Goal: Task Accomplishment & Management: Manage account settings

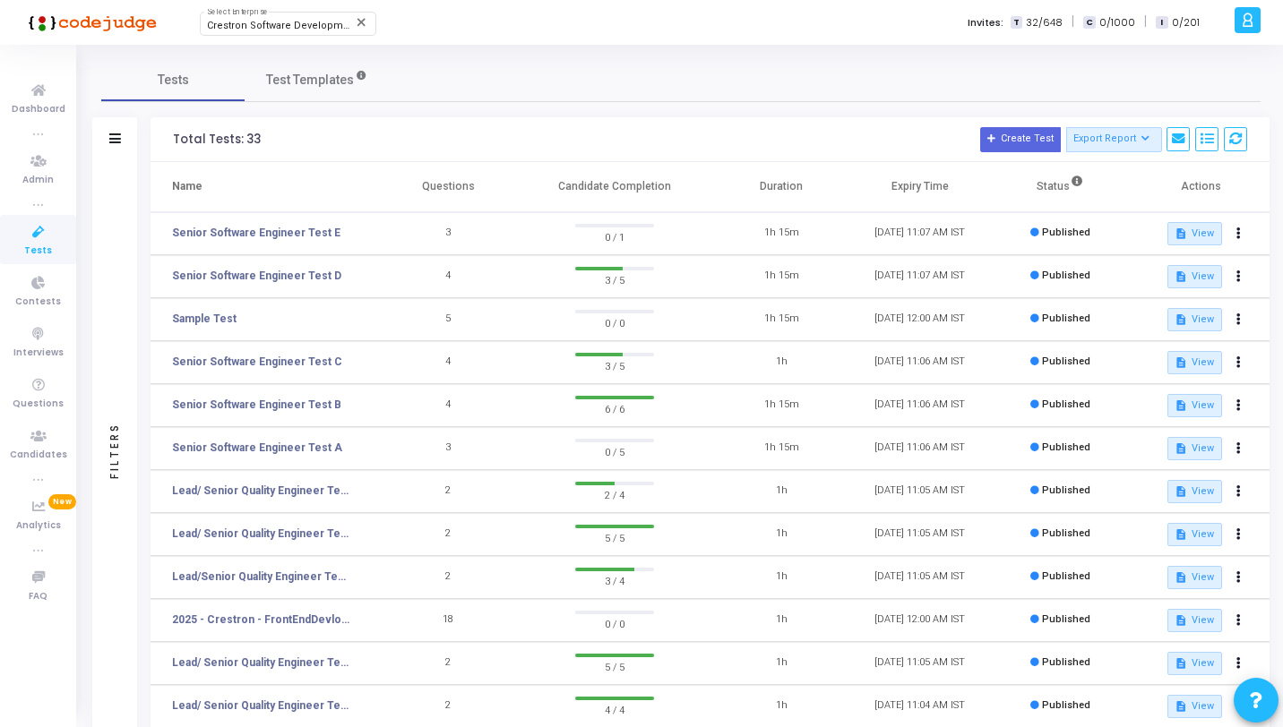
click at [41, 234] on icon at bounding box center [39, 232] width 38 height 22
click at [291, 279] on link "Senior Software Engineer Test D" at bounding box center [256, 276] width 169 height 16
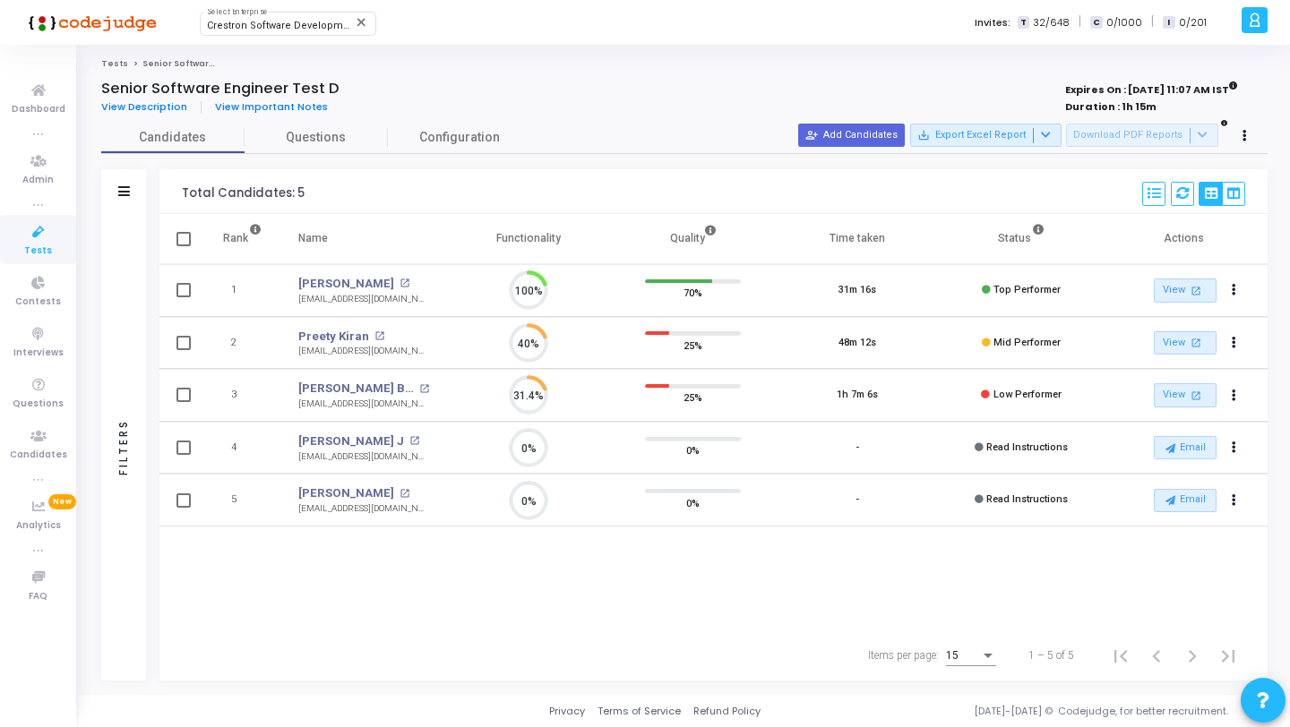
scroll to position [38, 46]
click at [289, 129] on span "Questions" at bounding box center [316, 137] width 143 height 19
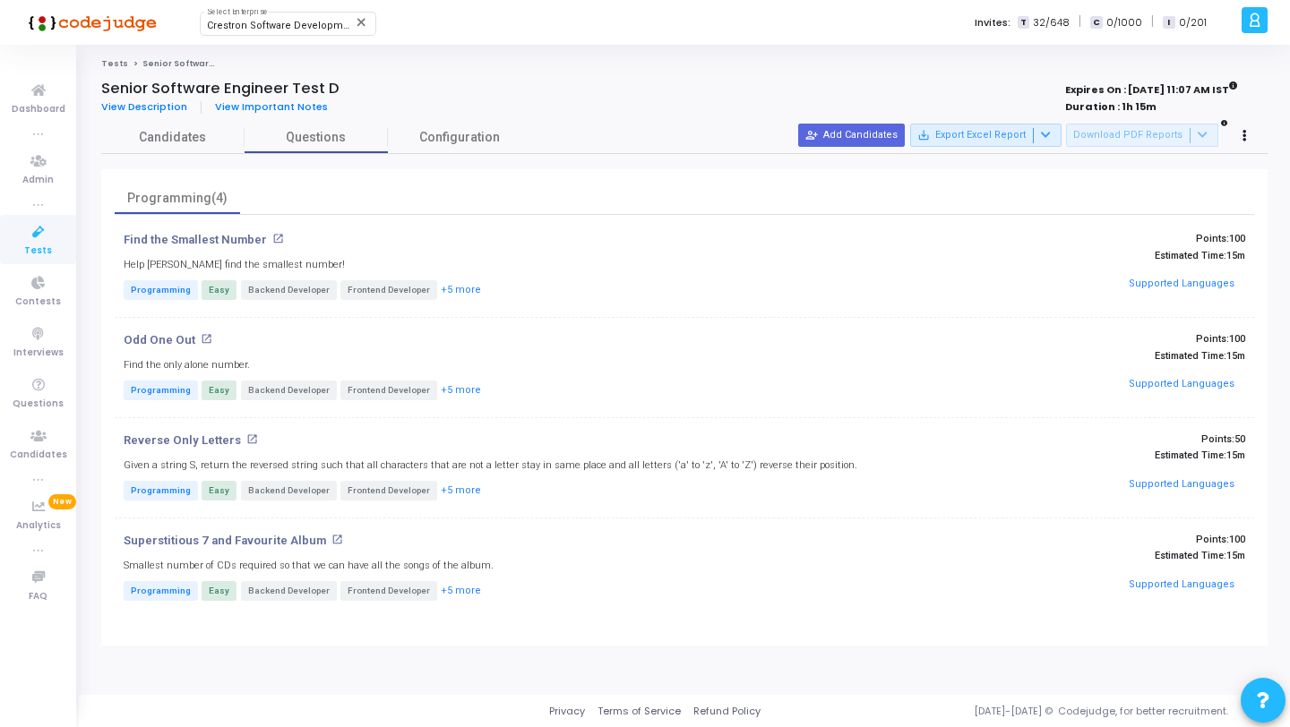
click at [28, 238] on icon at bounding box center [39, 232] width 38 height 22
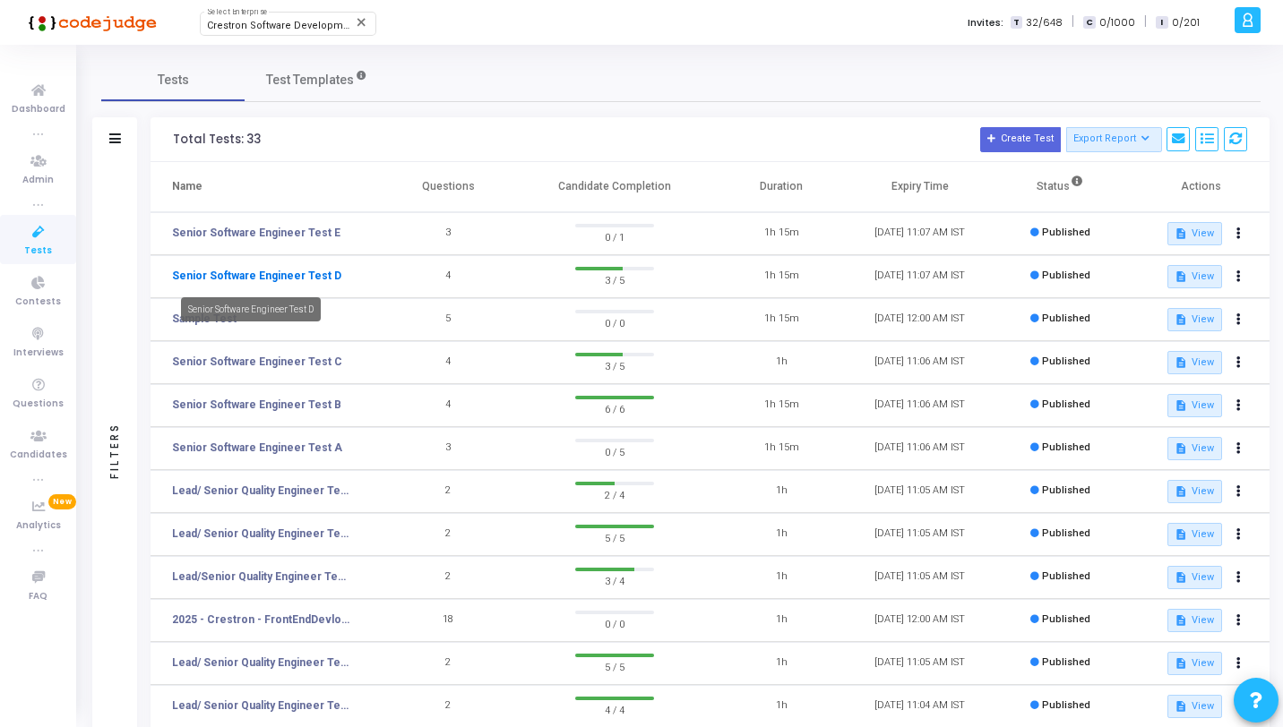
click at [294, 276] on link "Senior Software Engineer Test D" at bounding box center [256, 276] width 169 height 16
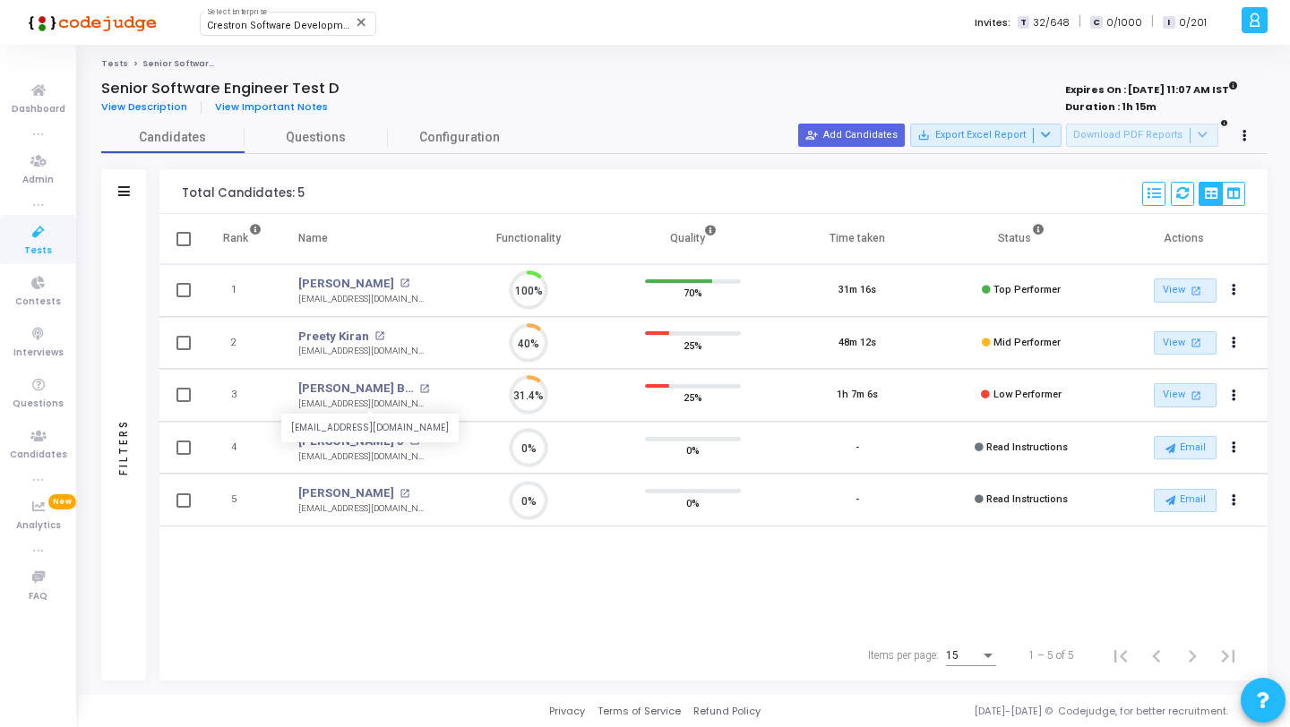
scroll to position [38, 46]
click at [1244, 136] on icon at bounding box center [1244, 136] width 4 height 9
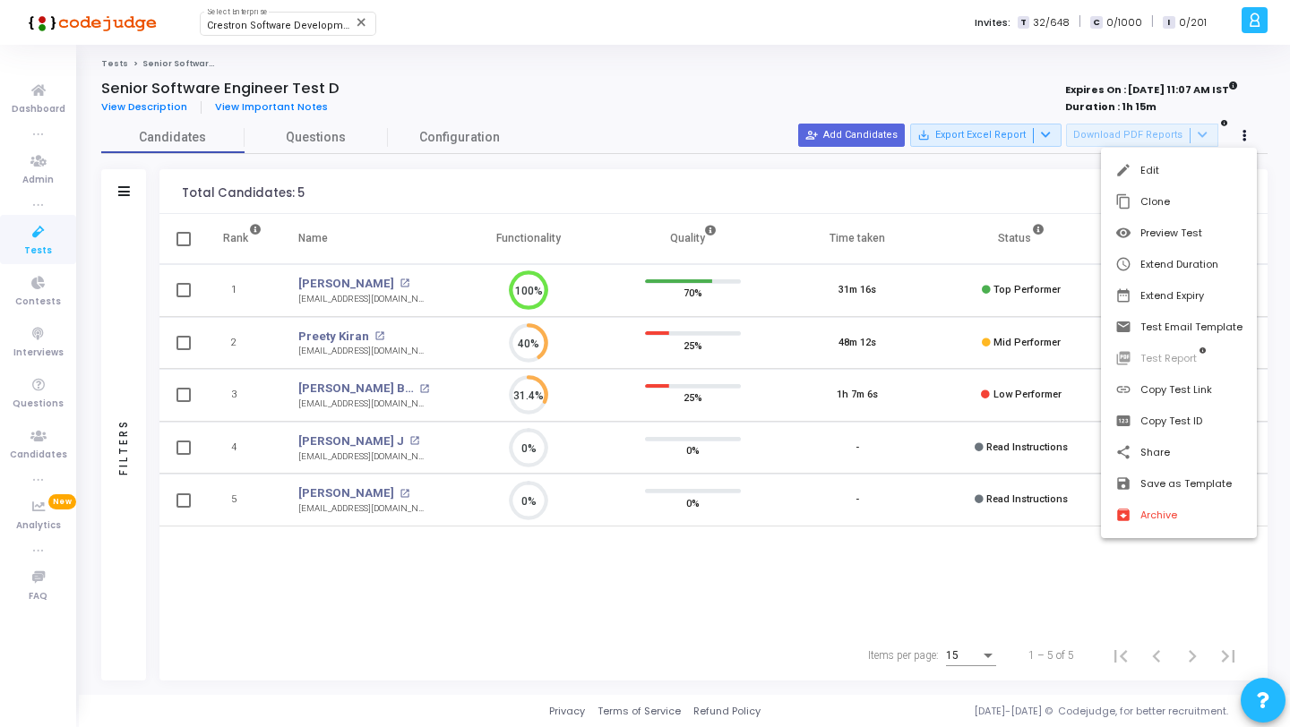
click at [1064, 204] on div at bounding box center [645, 363] width 1290 height 727
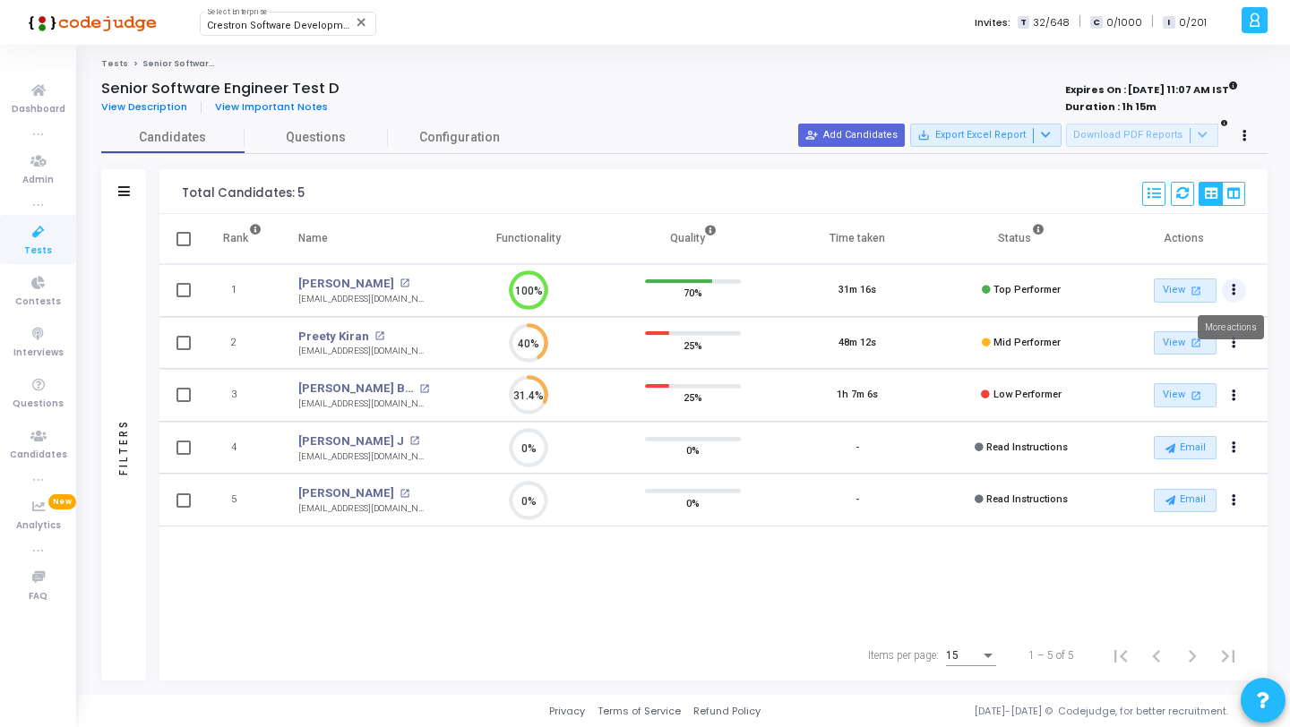
click at [1236, 297] on button "Actions" at bounding box center [1234, 291] width 25 height 25
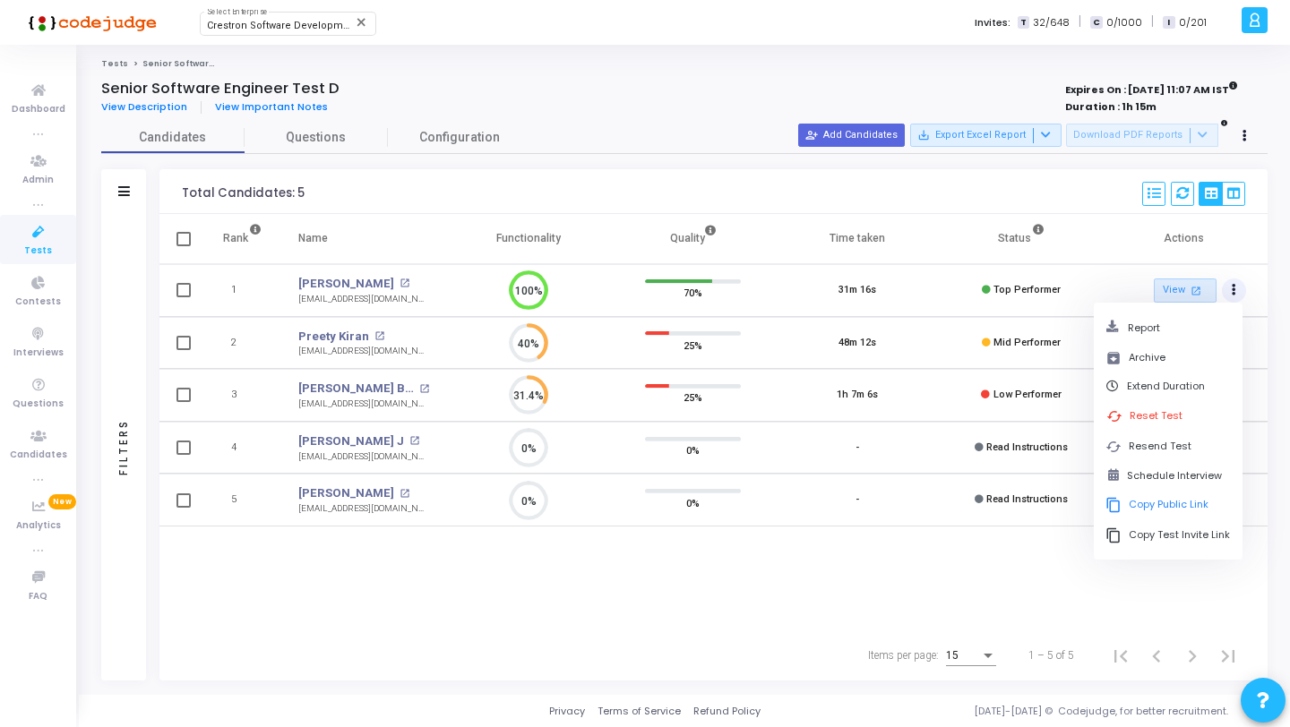
click at [1084, 224] on th "Status" at bounding box center [1021, 239] width 164 height 50
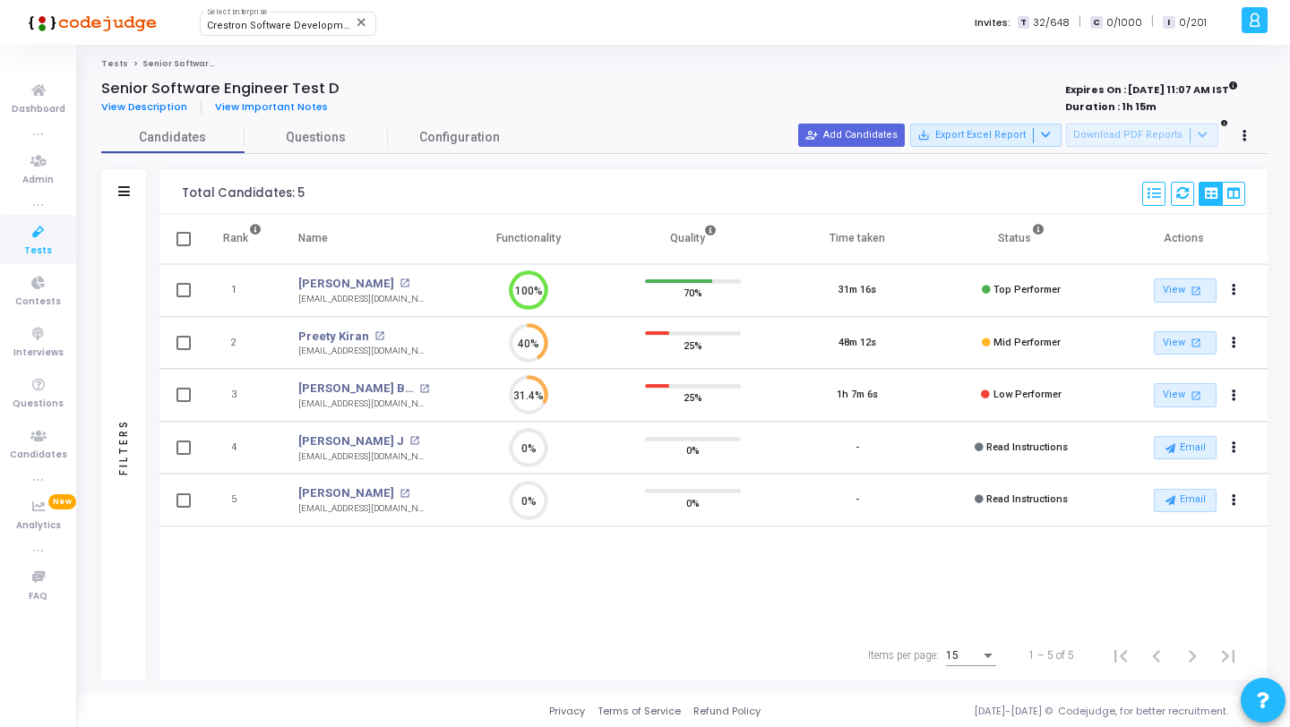
click at [36, 225] on icon at bounding box center [39, 232] width 38 height 22
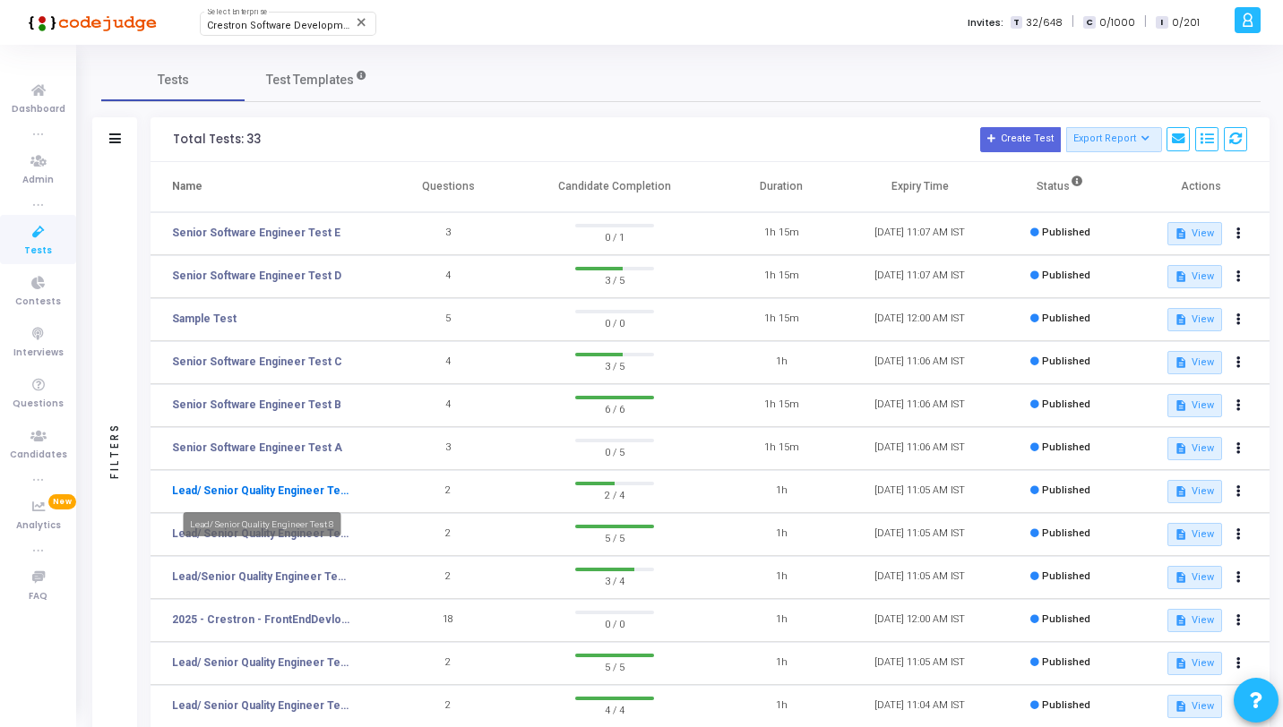
click at [251, 491] on link "Lead/ Senior Quality Engineer Test 8" at bounding box center [261, 491] width 179 height 16
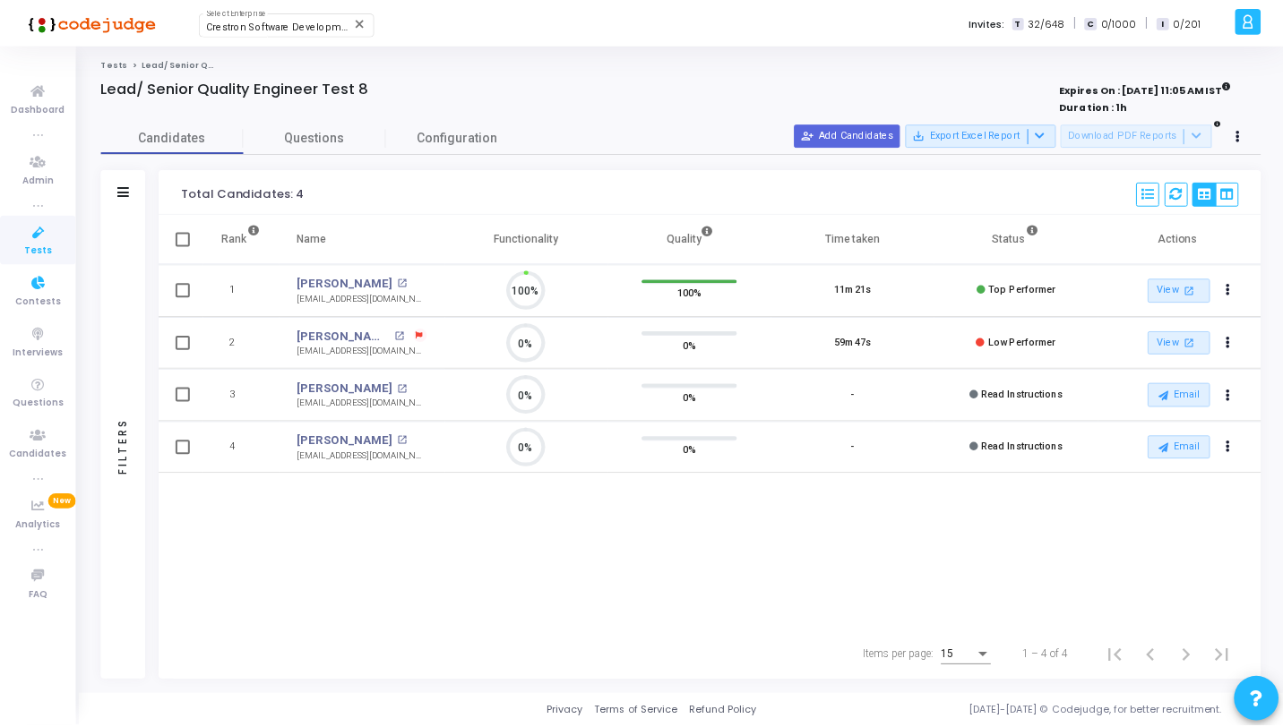
scroll to position [38, 46]
click at [1237, 290] on button "Actions" at bounding box center [1234, 291] width 25 height 25
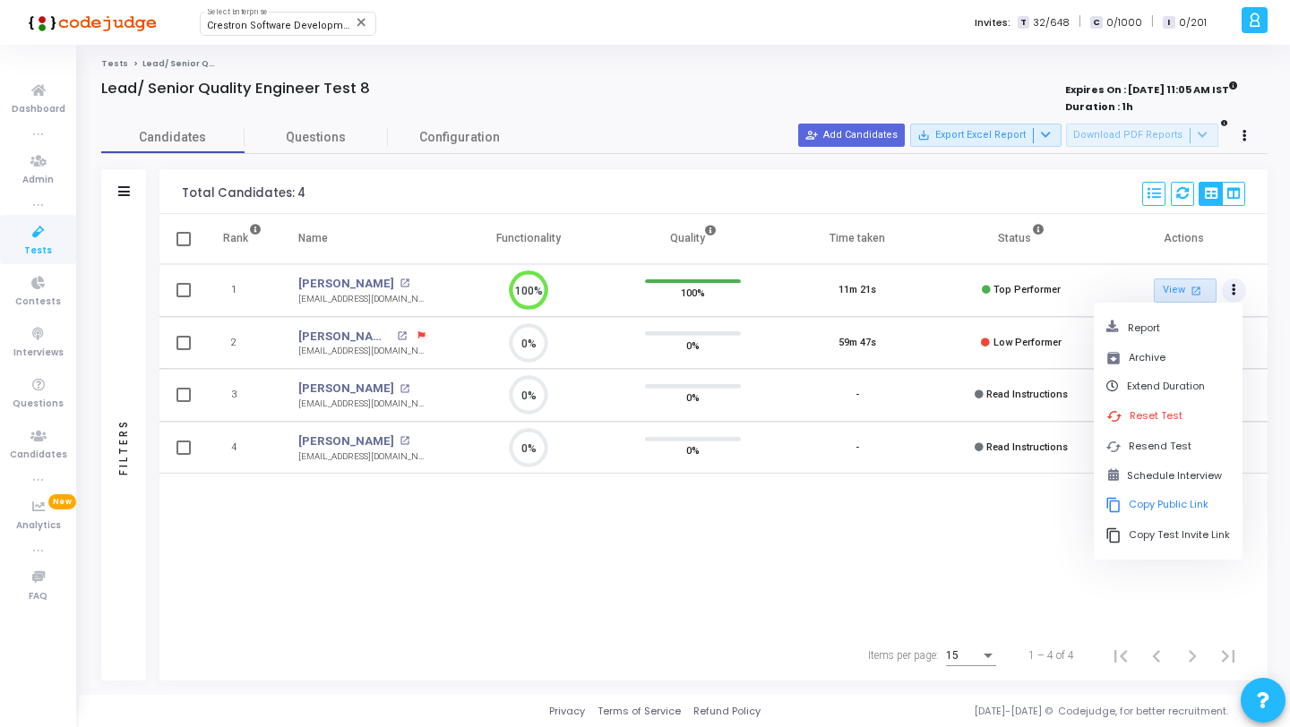
click at [1081, 189] on div "Total Candidates: 4 Select S No Name Questions Functionality Quality Time Taken…" at bounding box center [713, 191] width 1108 height 45
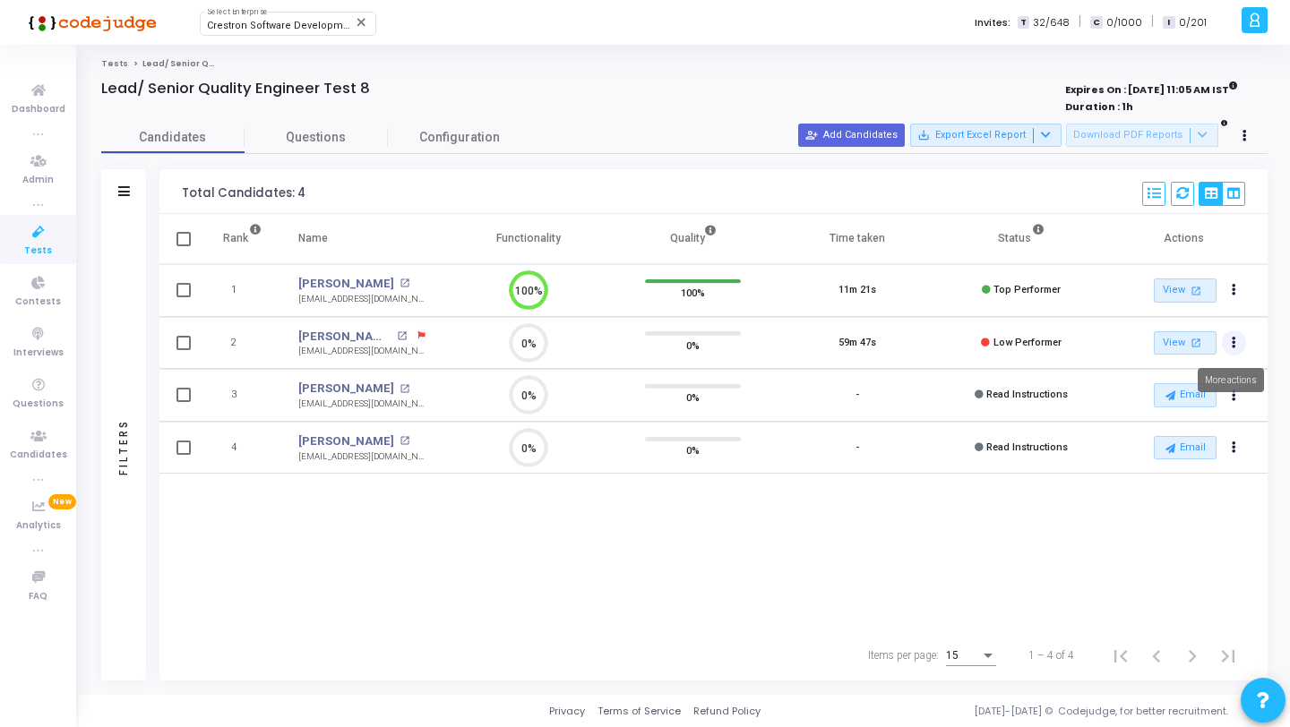
click at [1236, 341] on button "Actions" at bounding box center [1234, 343] width 25 height 25
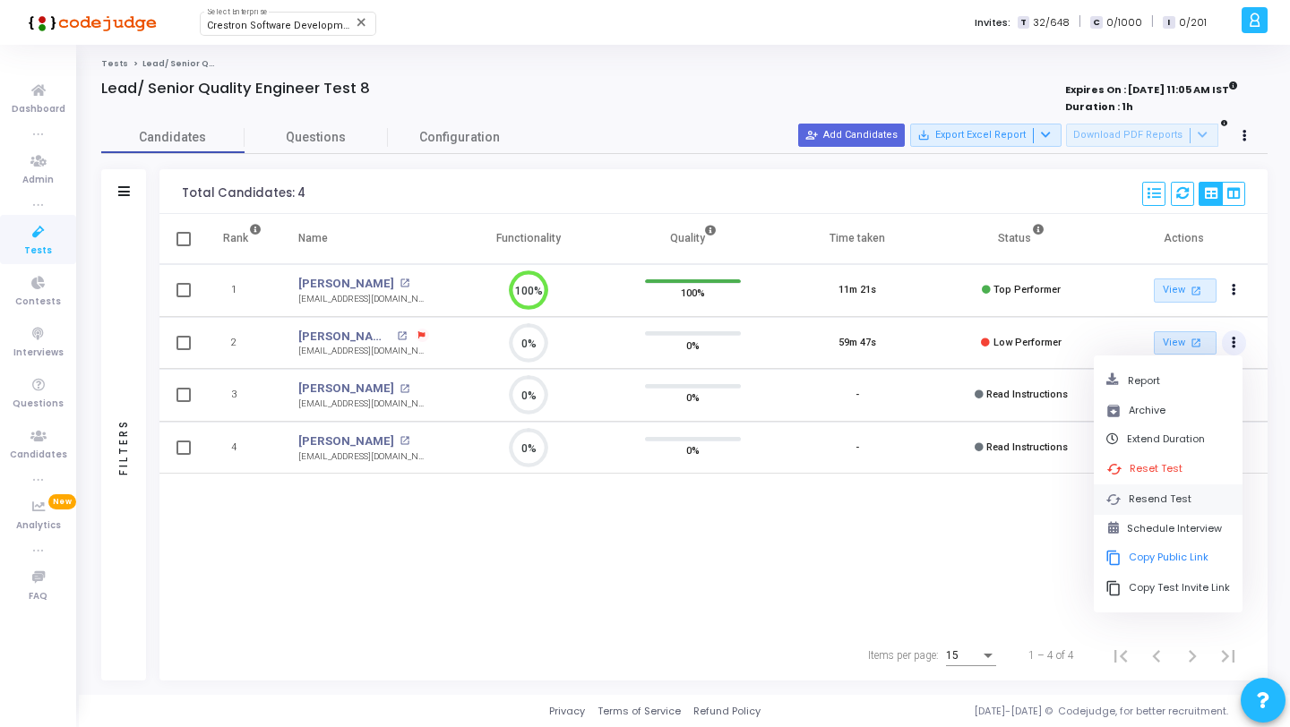
click at [1169, 496] on button "cached Resend Test" at bounding box center [1168, 500] width 149 height 30
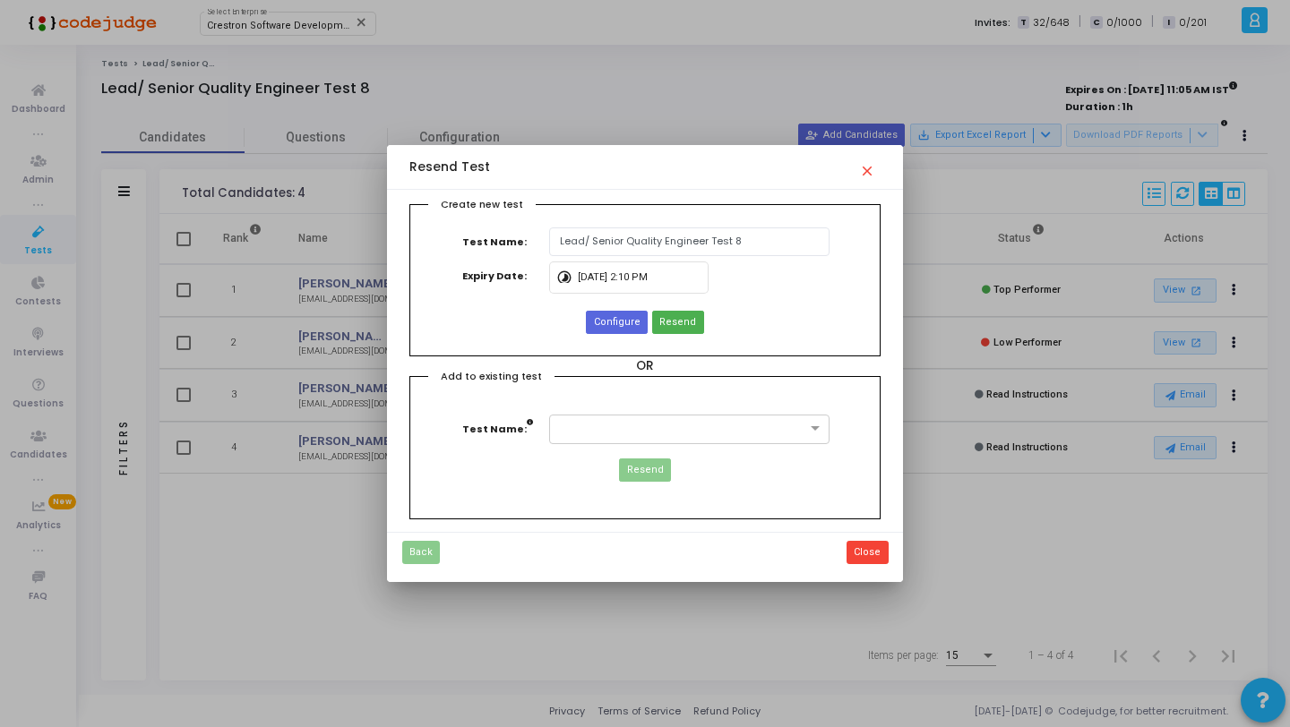
click at [861, 166] on mat-icon "close" at bounding box center [869, 165] width 21 height 21
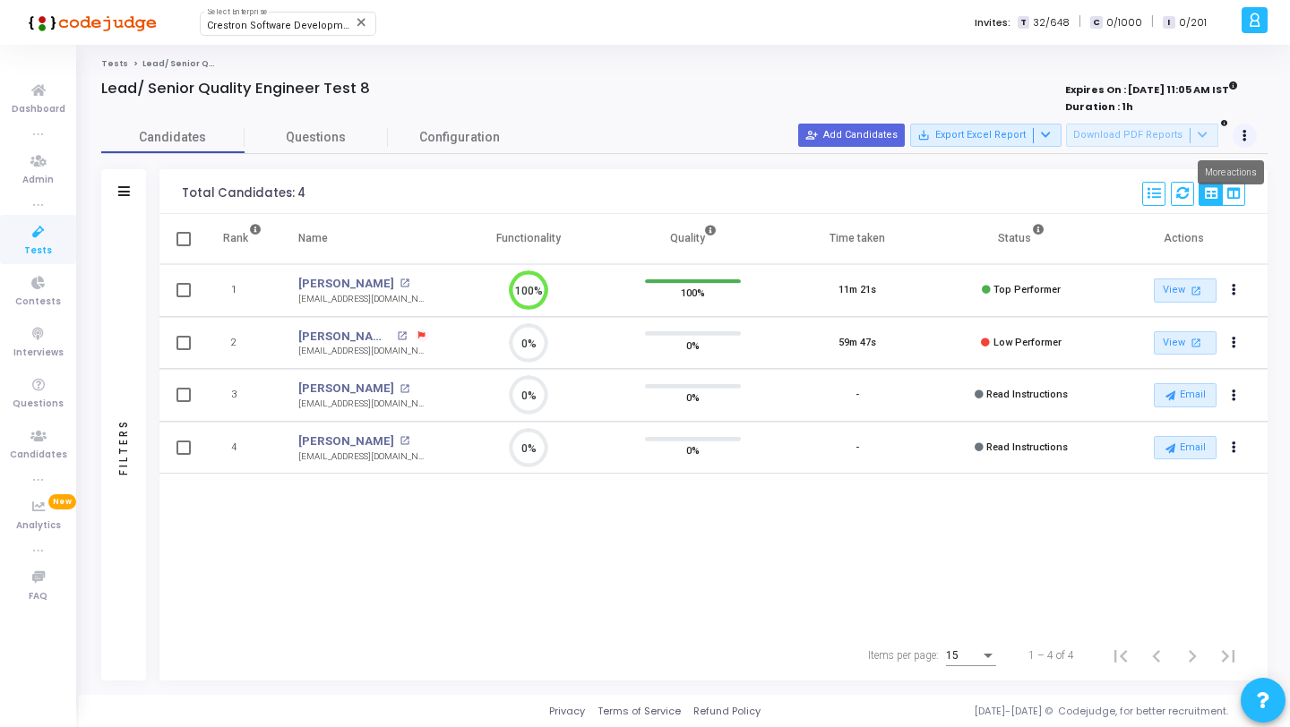
click at [1245, 136] on icon at bounding box center [1244, 136] width 4 height 9
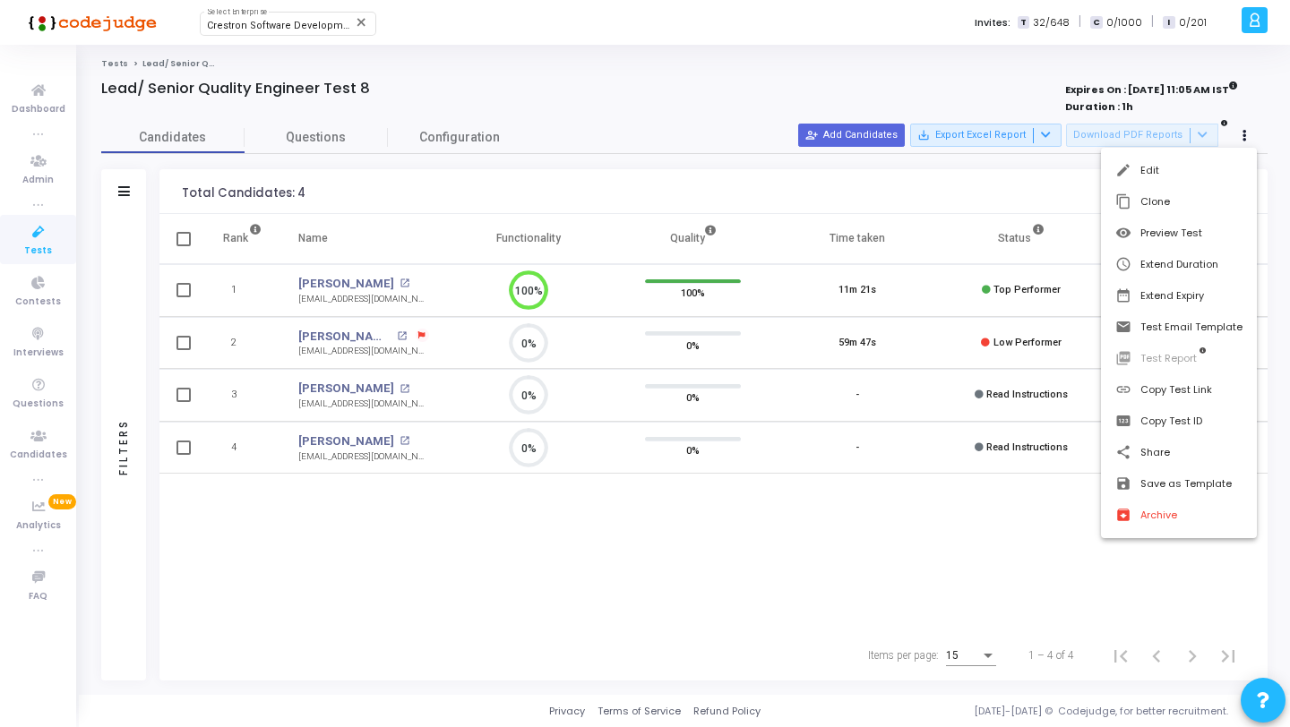
click at [545, 99] on div at bounding box center [645, 363] width 1290 height 727
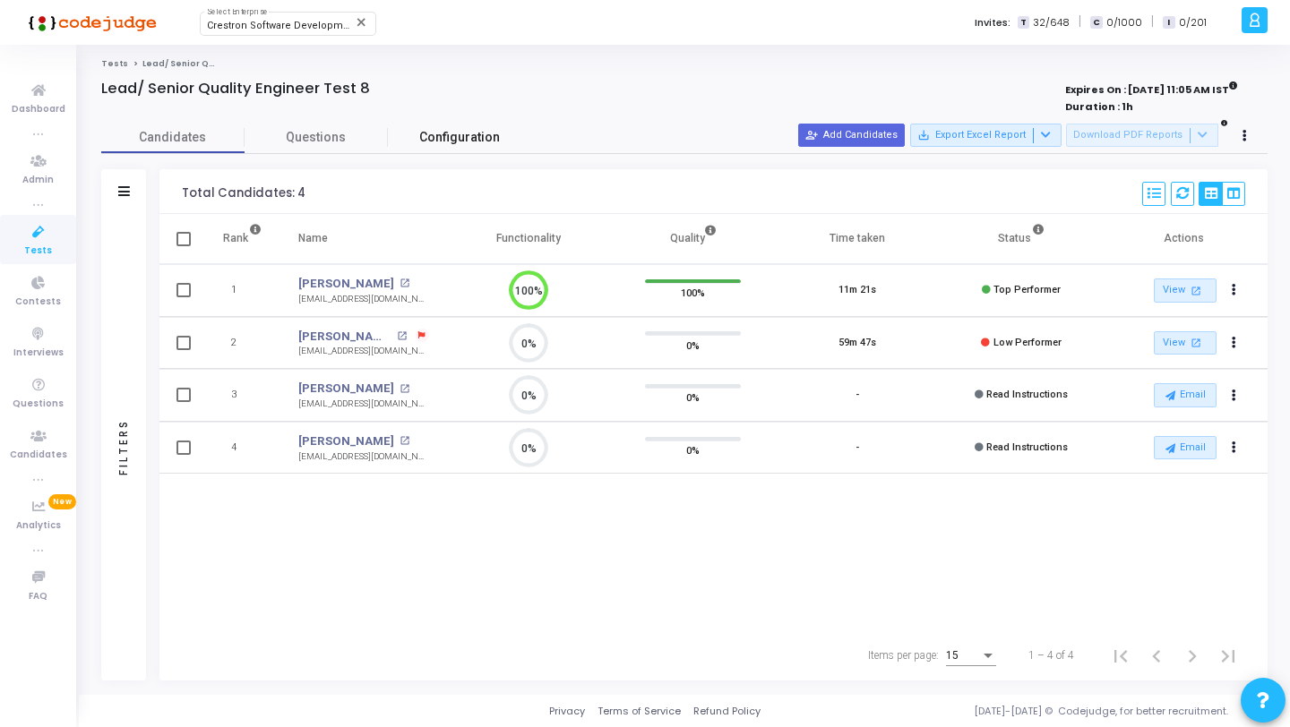
click at [486, 147] on link "Configuration" at bounding box center [459, 137] width 143 height 31
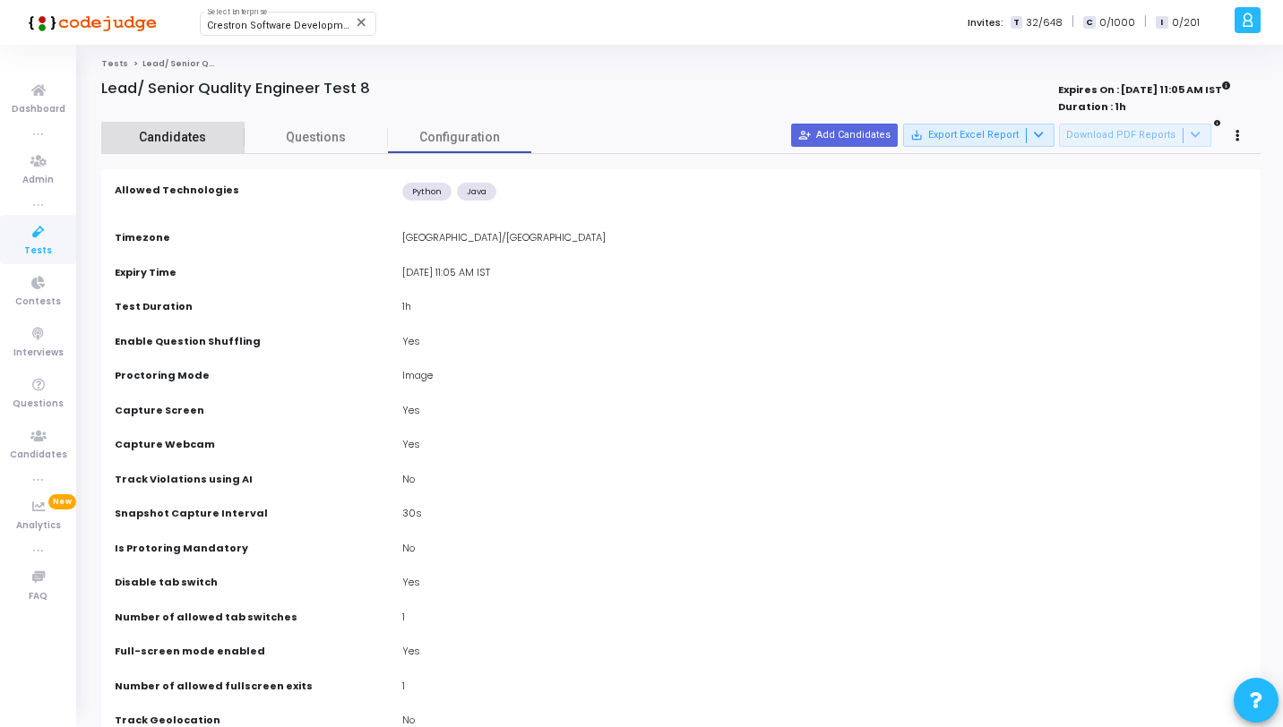
click at [209, 138] on span "Candidates" at bounding box center [172, 137] width 143 height 19
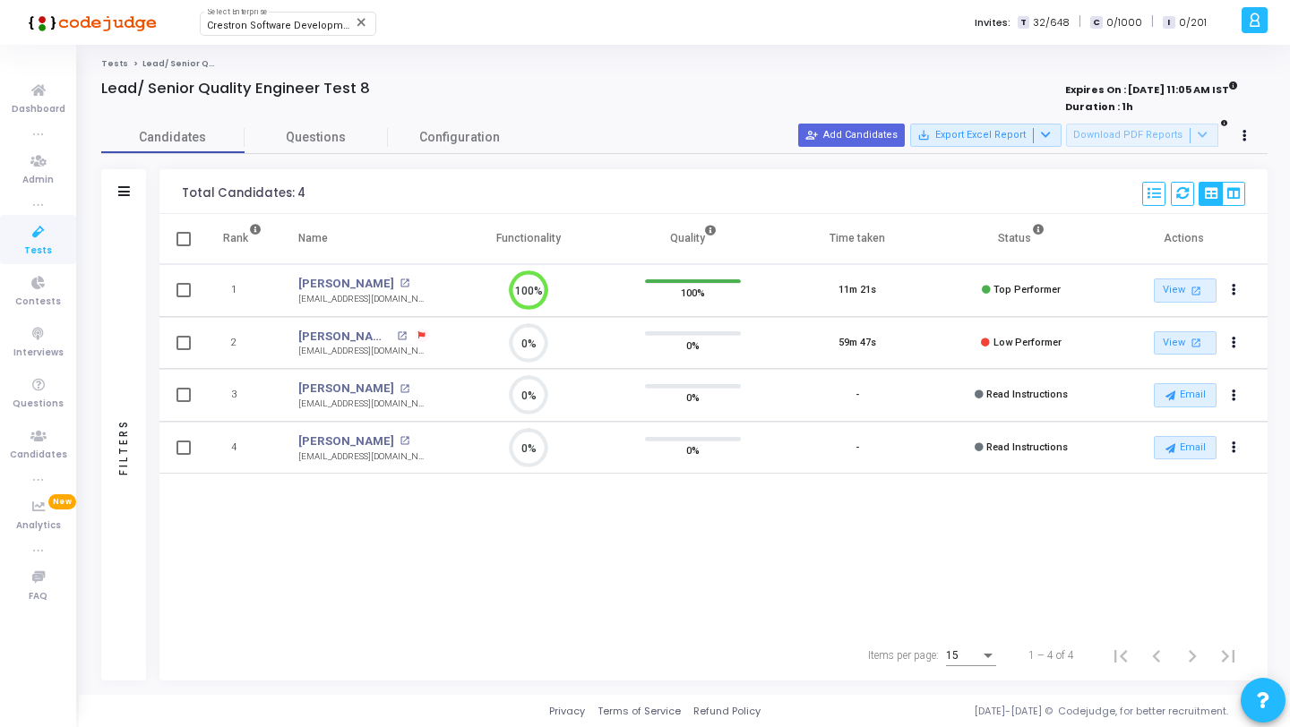
click at [47, 230] on icon at bounding box center [39, 232] width 38 height 22
